Goal: Task Accomplishment & Management: Use online tool/utility

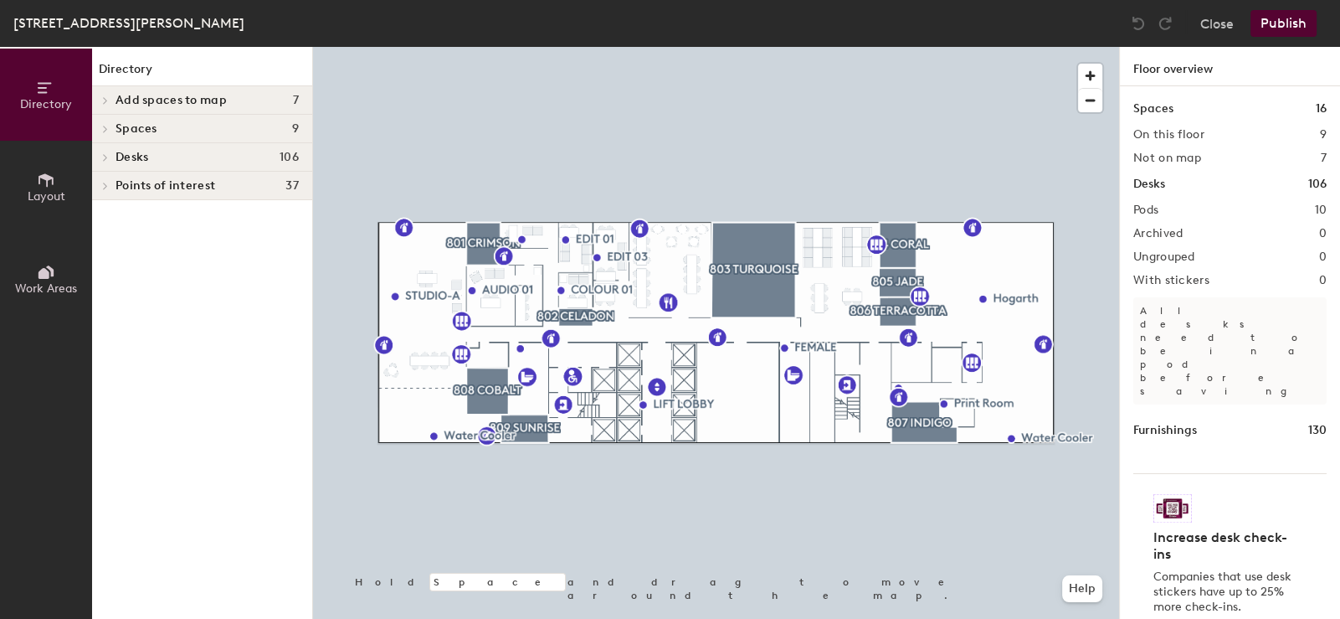
click at [900, 47] on div at bounding box center [716, 47] width 806 height 0
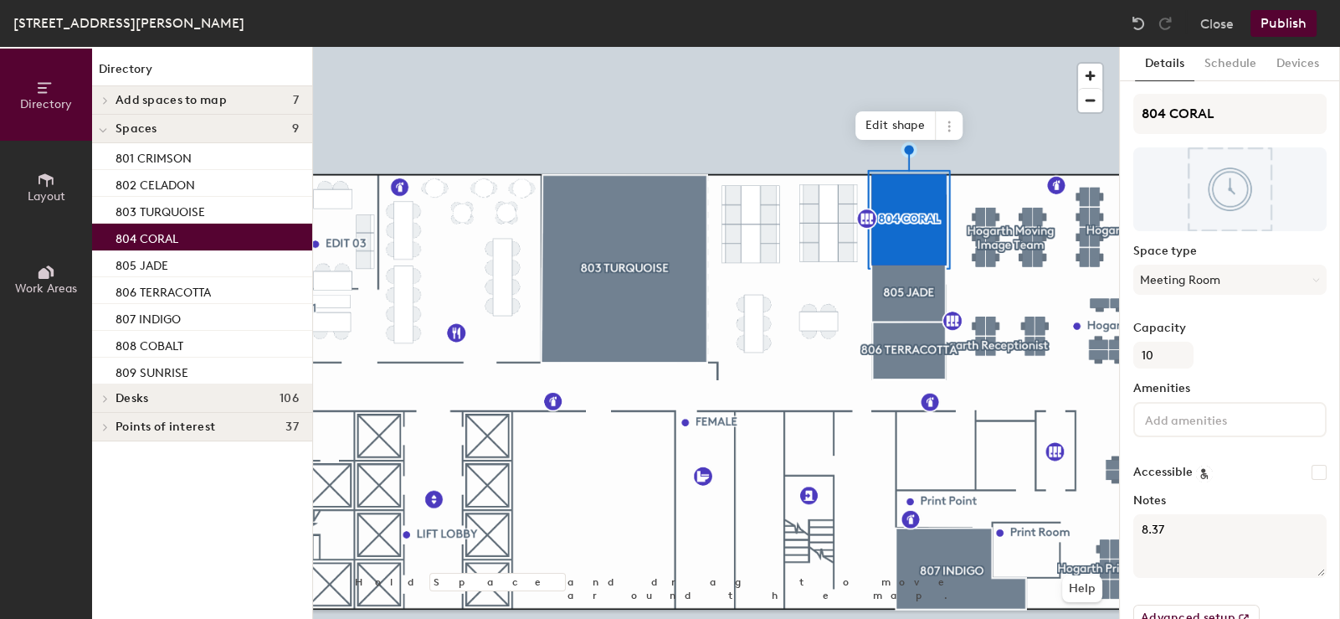
drag, startPoint x: 1168, startPoint y: 526, endPoint x: 1138, endPoint y: 527, distance: 29.3
click at [1138, 527] on textarea "8.37" at bounding box center [1229, 546] width 193 height 64
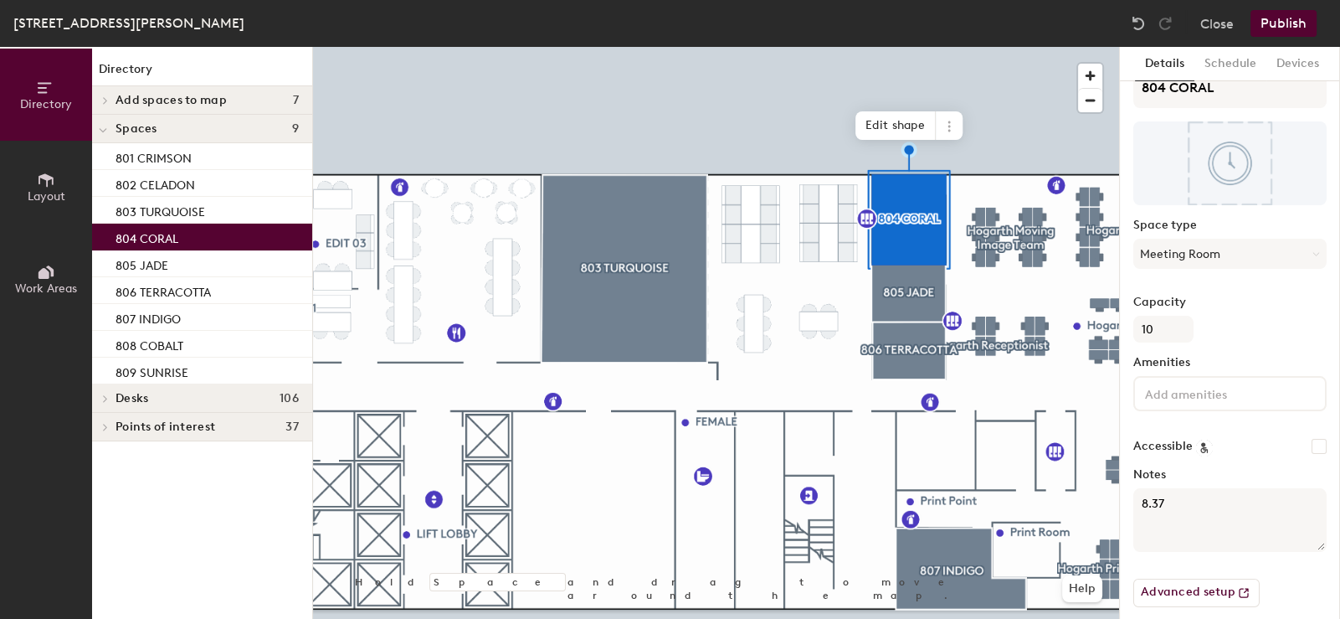
scroll to position [39, 0]
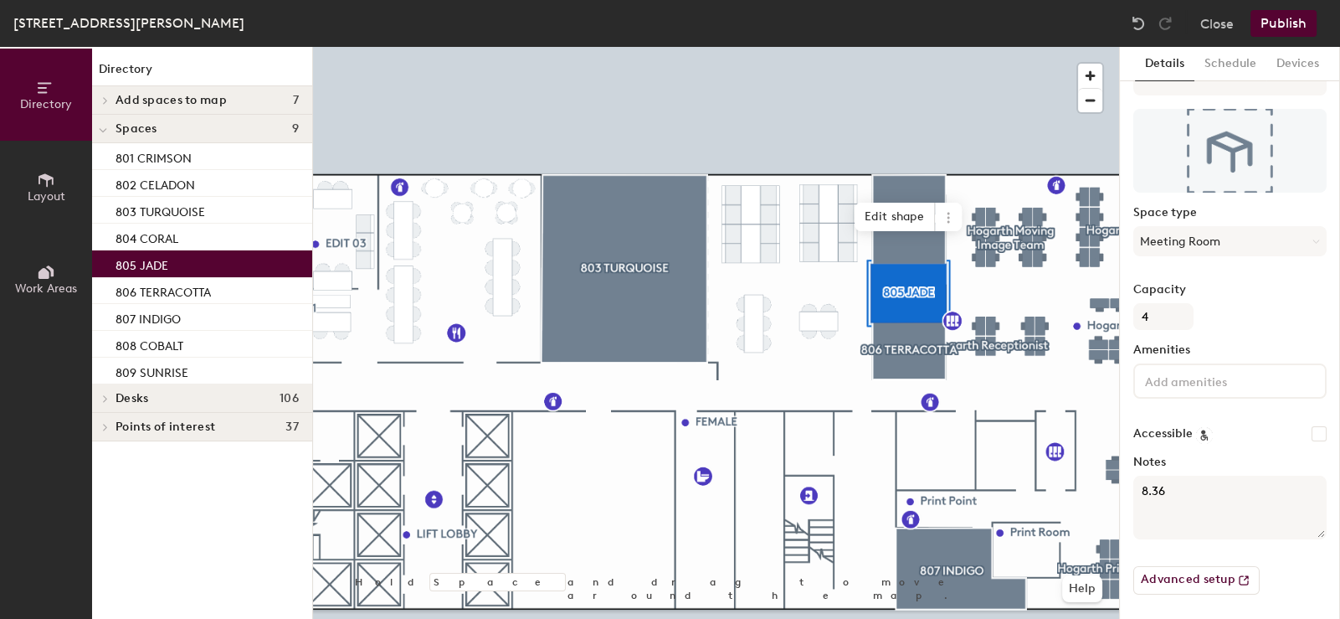
click at [1173, 483] on textarea "8.36" at bounding box center [1229, 507] width 193 height 64
drag, startPoint x: 1168, startPoint y: 490, endPoint x: 1134, endPoint y: 490, distance: 34.3
click at [1134, 485] on textarea "8.36" at bounding box center [1229, 507] width 193 height 64
click at [1168, 489] on textarea "8.36" at bounding box center [1229, 507] width 193 height 64
click at [1178, 497] on textarea "8.36" at bounding box center [1229, 507] width 193 height 64
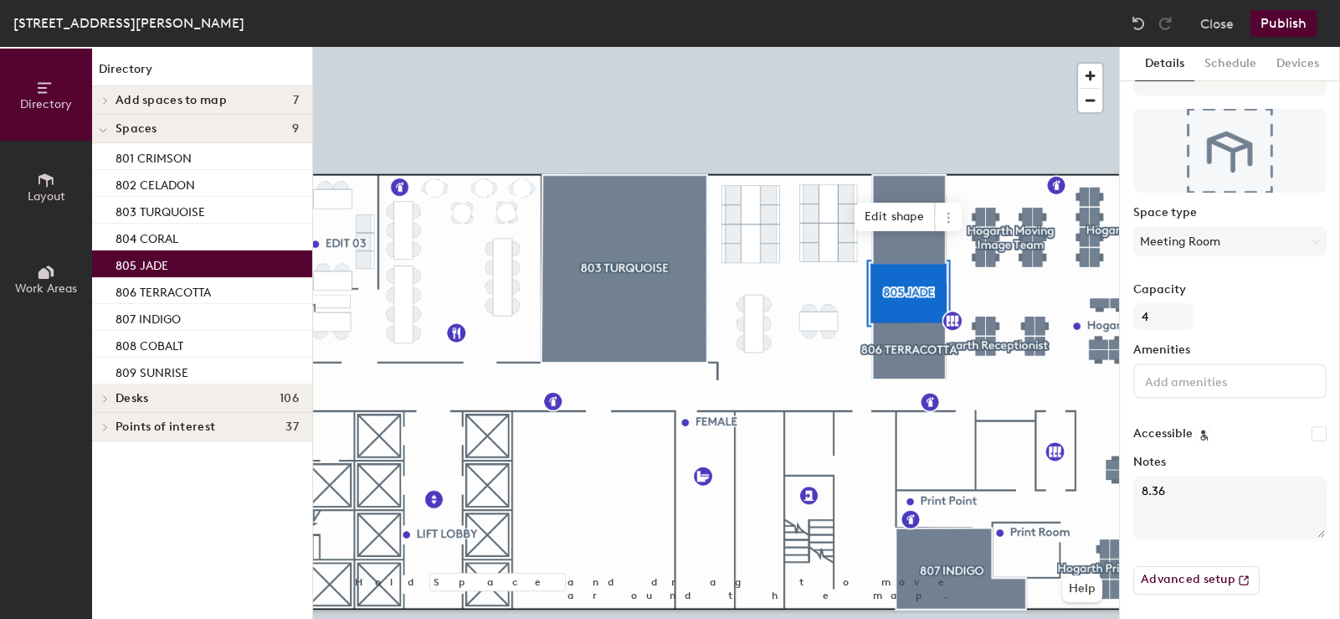
drag, startPoint x: 1168, startPoint y: 489, endPoint x: 1135, endPoint y: 489, distance: 32.6
click at [1135, 489] on textarea "8.36" at bounding box center [1229, 507] width 193 height 64
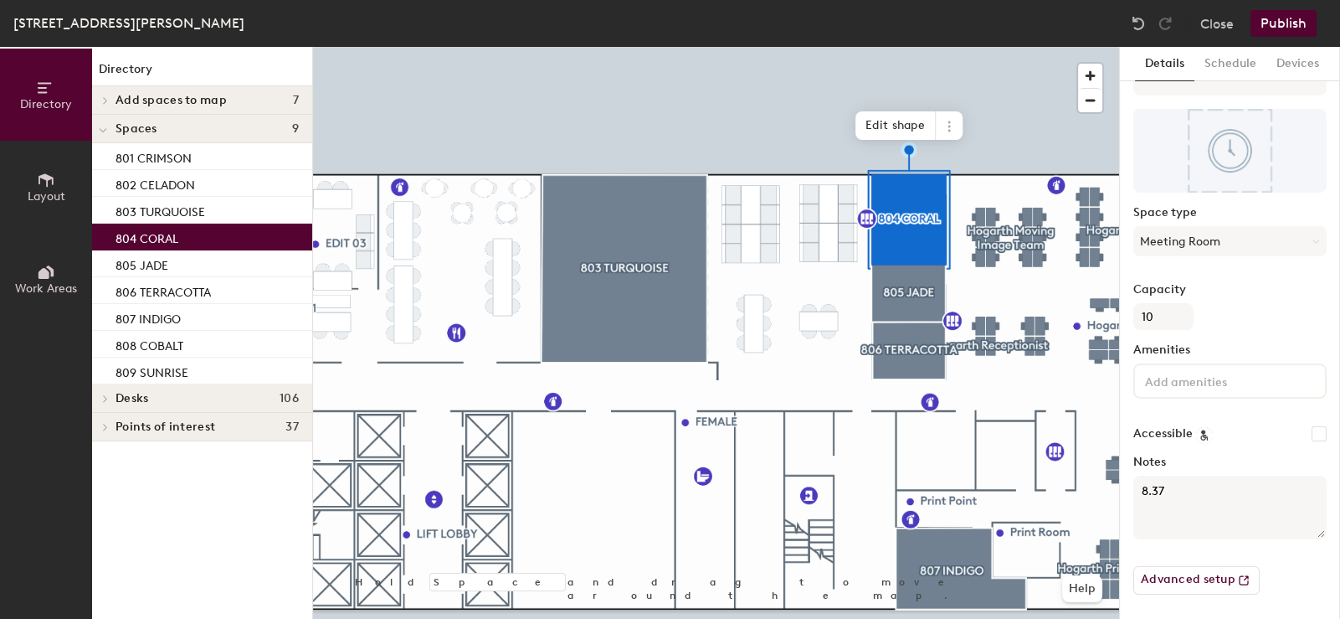
click at [1155, 481] on textarea "8.37" at bounding box center [1229, 507] width 193 height 64
drag, startPoint x: 1171, startPoint y: 488, endPoint x: 1138, endPoint y: 488, distance: 32.6
click at [1138, 488] on textarea "8.37" at bounding box center [1229, 507] width 193 height 64
click at [1165, 485] on textarea "8.37" at bounding box center [1229, 507] width 193 height 64
click at [1164, 485] on textarea "8.37" at bounding box center [1229, 507] width 193 height 64
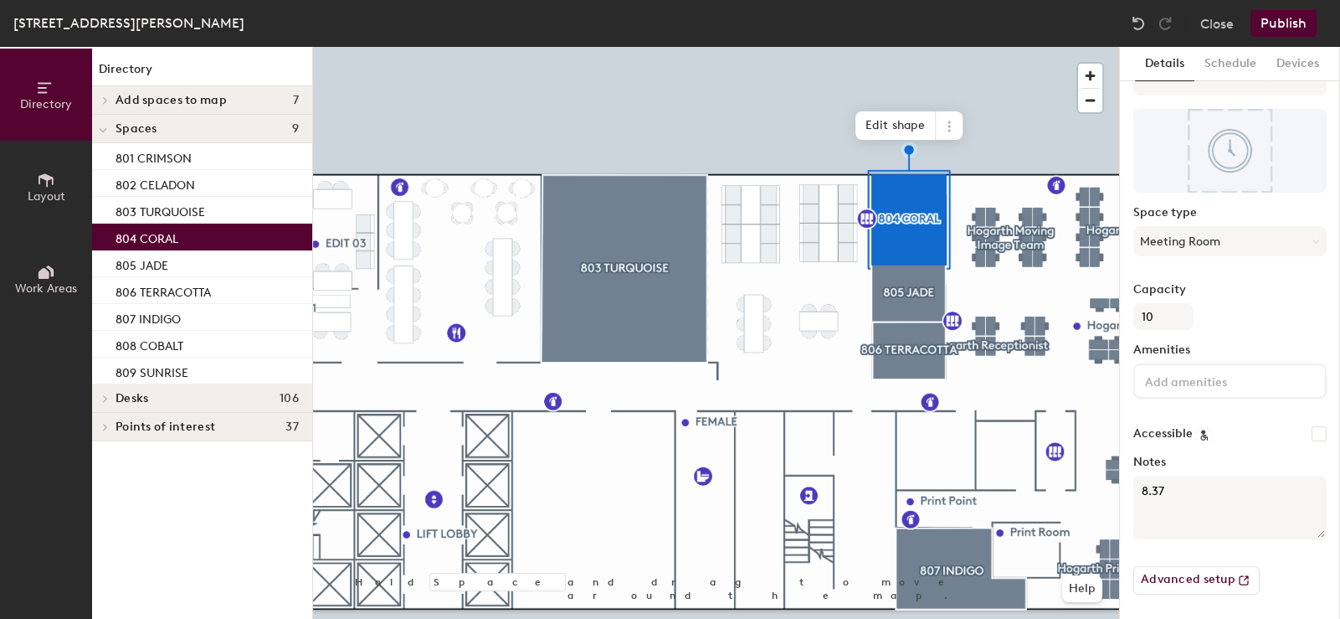
drag, startPoint x: 1171, startPoint y: 490, endPoint x: 1140, endPoint y: 486, distance: 31.1
click at [1140, 486] on textarea "8.37" at bounding box center [1229, 507] width 193 height 64
click at [1174, 487] on textarea "8.37" at bounding box center [1229, 507] width 193 height 64
click at [1163, 489] on textarea "8.37" at bounding box center [1229, 507] width 193 height 64
click at [1168, 490] on textarea "8.37" at bounding box center [1229, 507] width 193 height 64
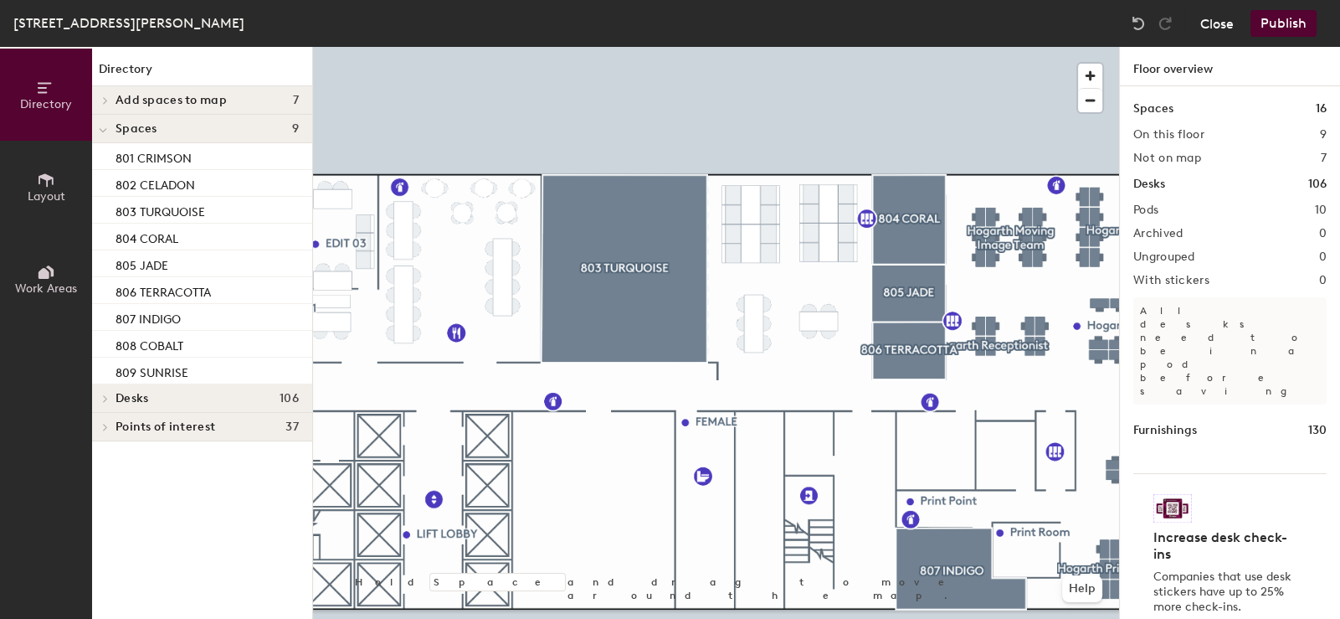
click at [1218, 23] on button "Close" at bounding box center [1216, 23] width 33 height 27
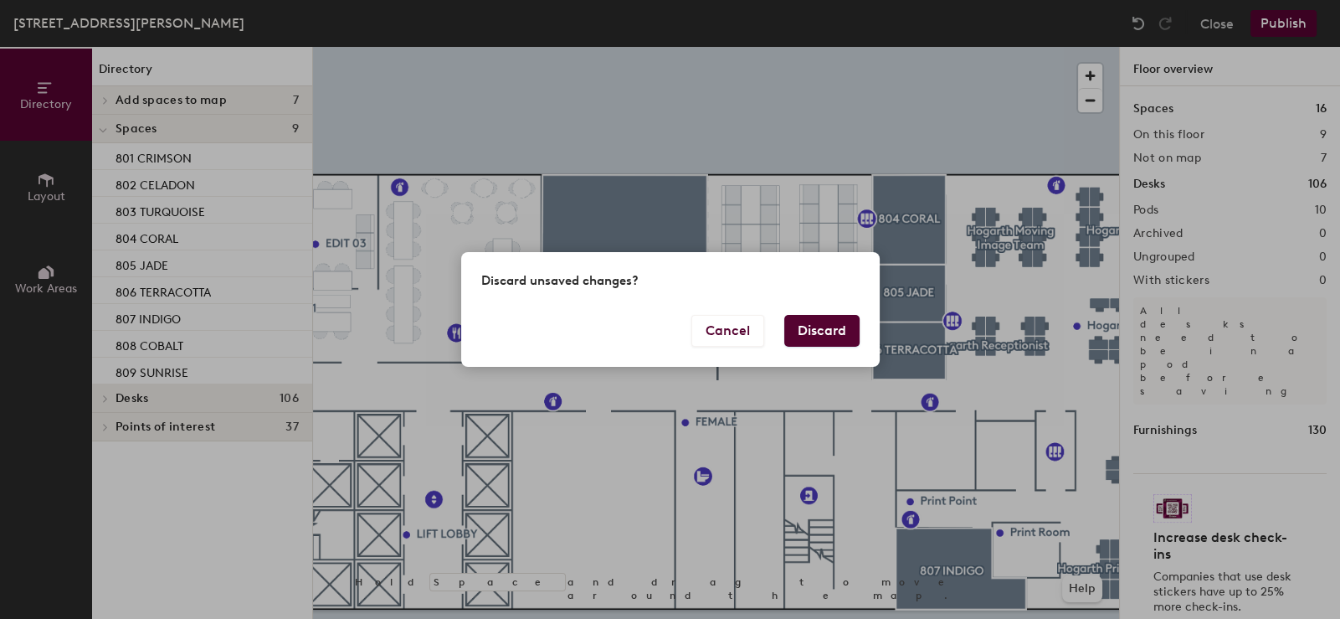
click at [804, 326] on button "Discard" at bounding box center [821, 331] width 75 height 32
